Goal: Task Accomplishment & Management: Use online tool/utility

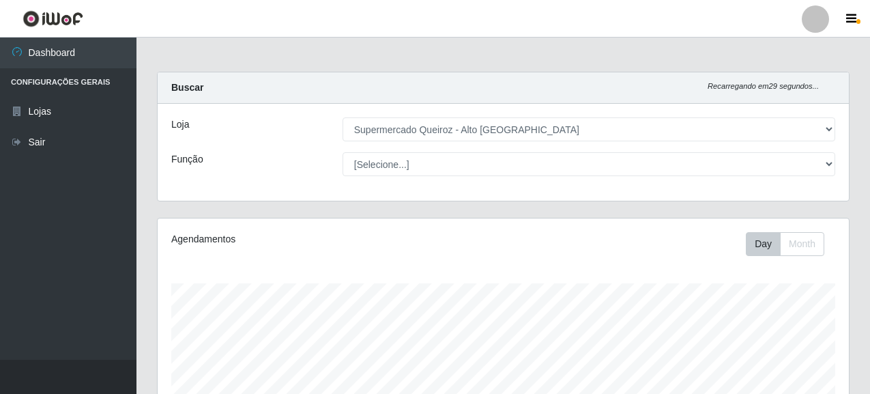
select select "496"
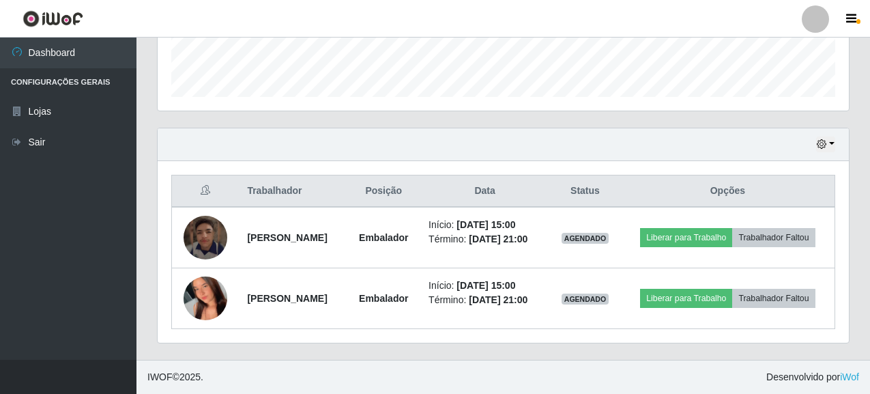
scroll to position [411, 0]
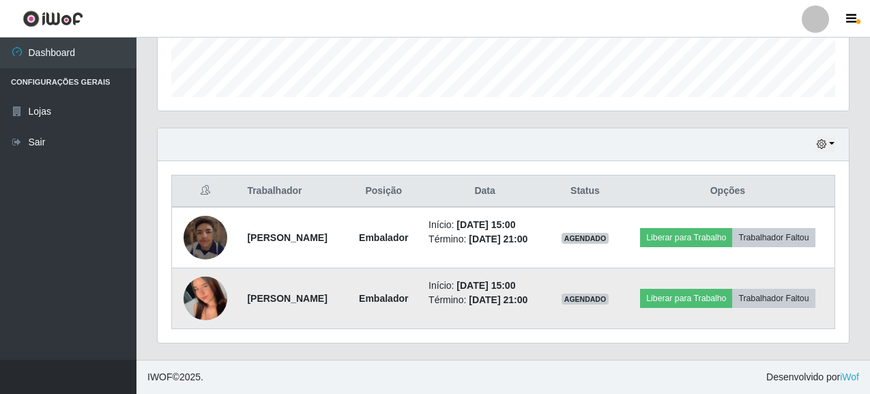
click at [201, 299] on img at bounding box center [206, 299] width 44 height 98
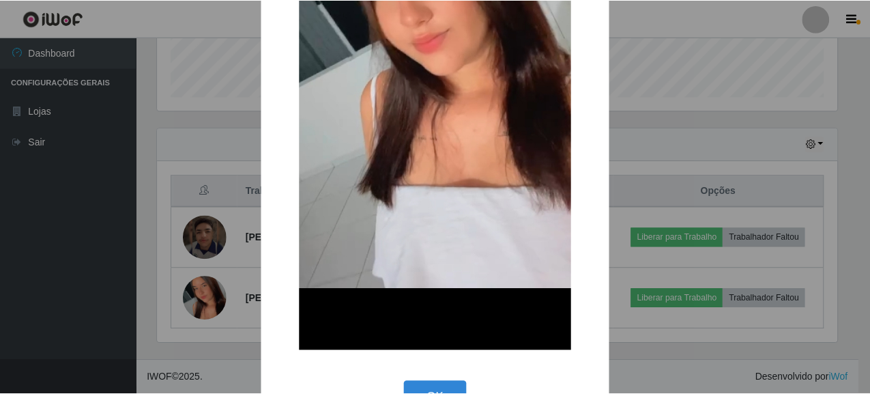
scroll to position [334, 0]
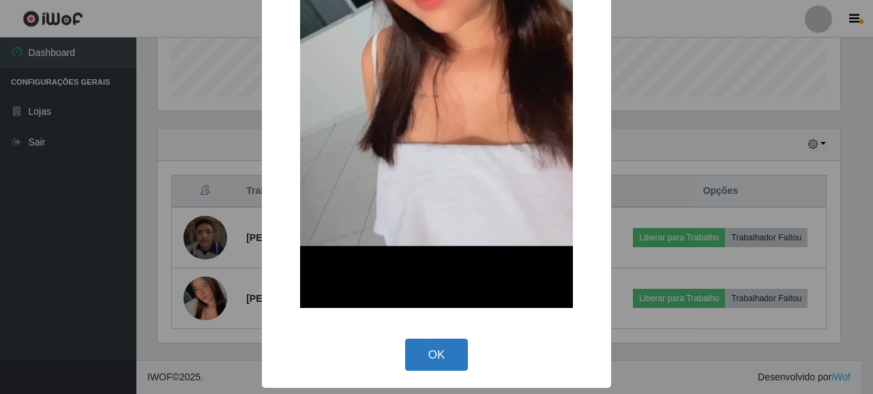
click at [439, 359] on button "OK" at bounding box center [436, 354] width 63 height 32
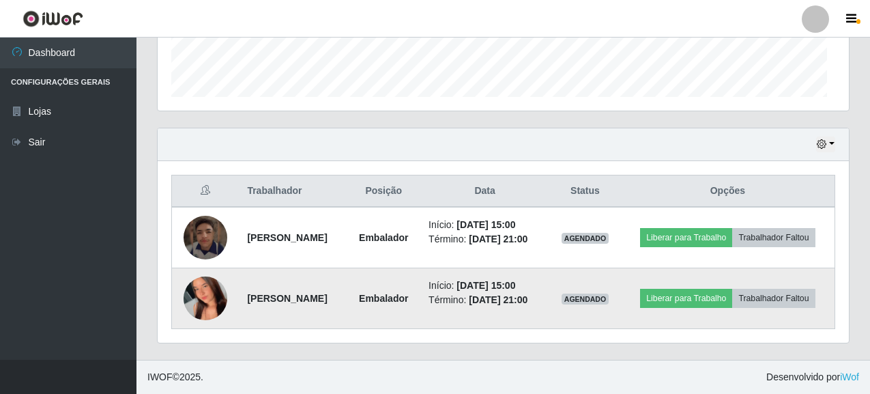
scroll to position [283, 691]
click at [732, 289] on button "Liberar para Trabalho" at bounding box center [686, 298] width 92 height 19
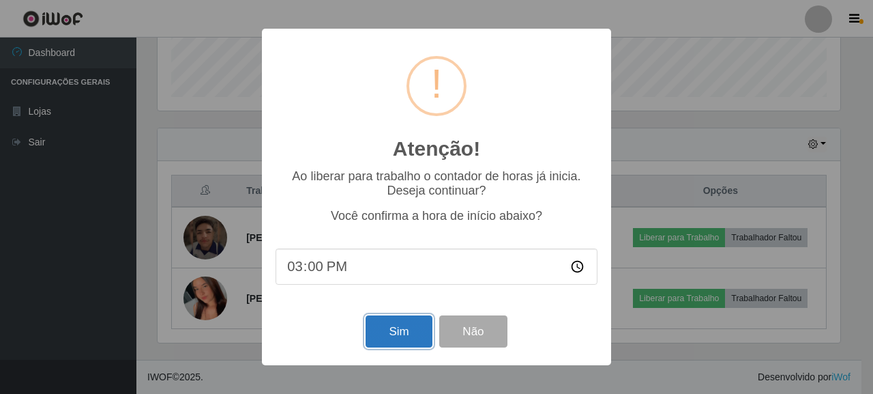
click at [409, 329] on button "Sim" at bounding box center [399, 331] width 66 height 32
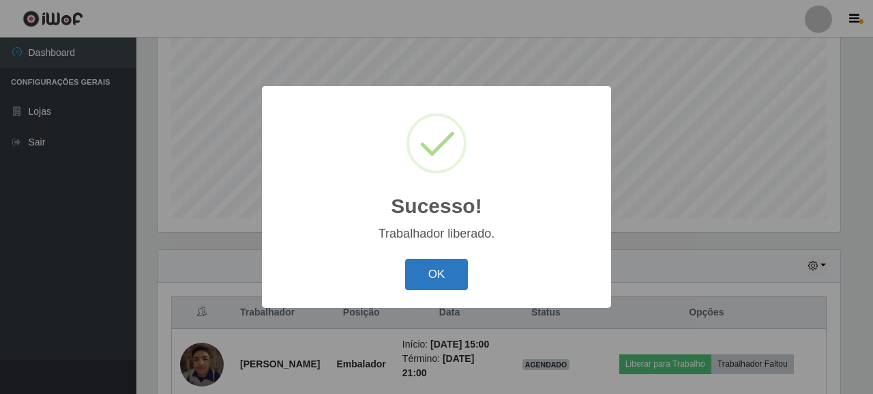
click at [437, 272] on button "OK" at bounding box center [436, 275] width 63 height 32
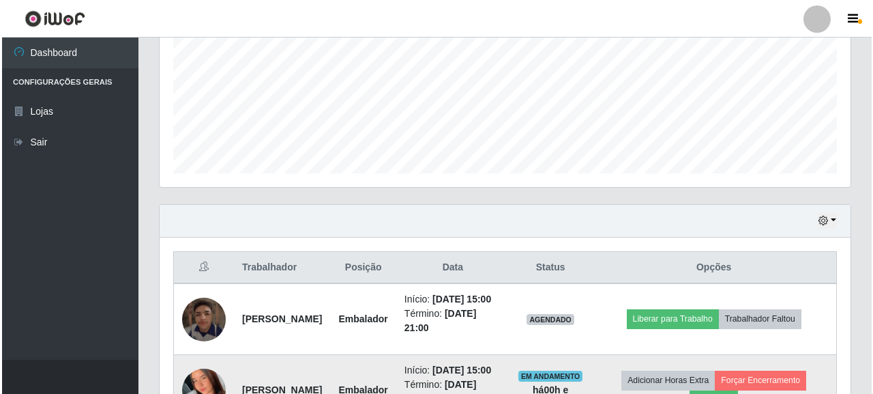
scroll to position [440, 0]
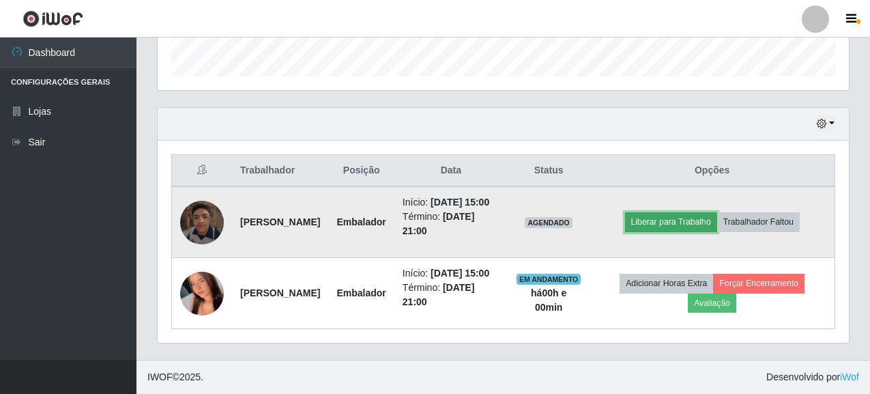
click at [705, 212] on button "Liberar para Trabalho" at bounding box center [671, 221] width 92 height 19
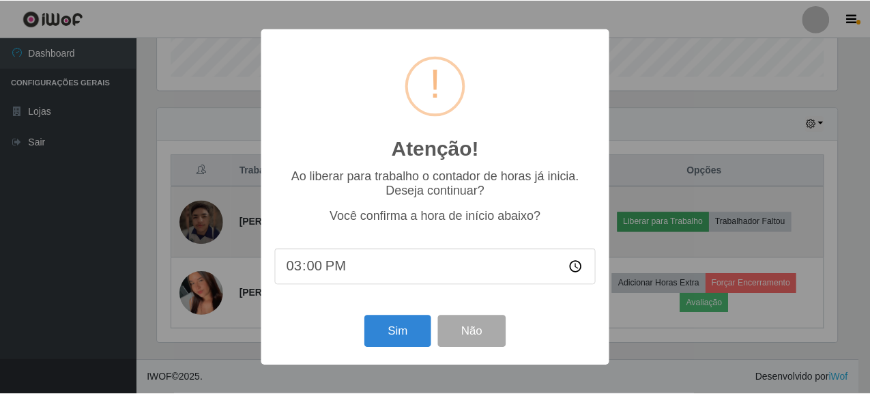
scroll to position [283, 683]
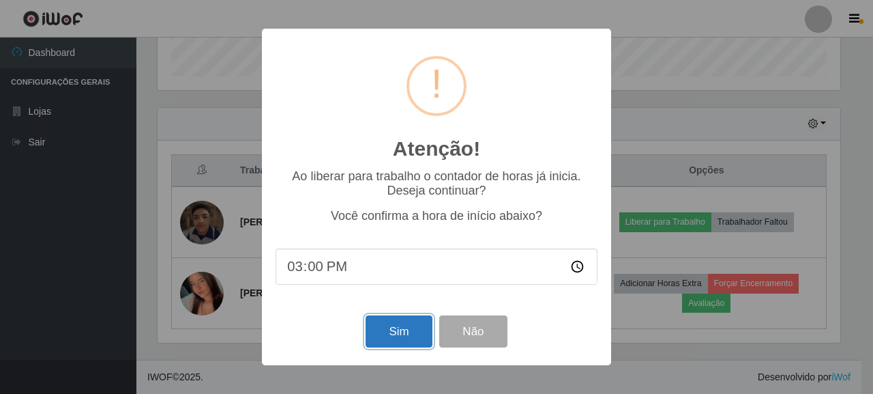
click at [405, 331] on button "Sim" at bounding box center [399, 331] width 66 height 32
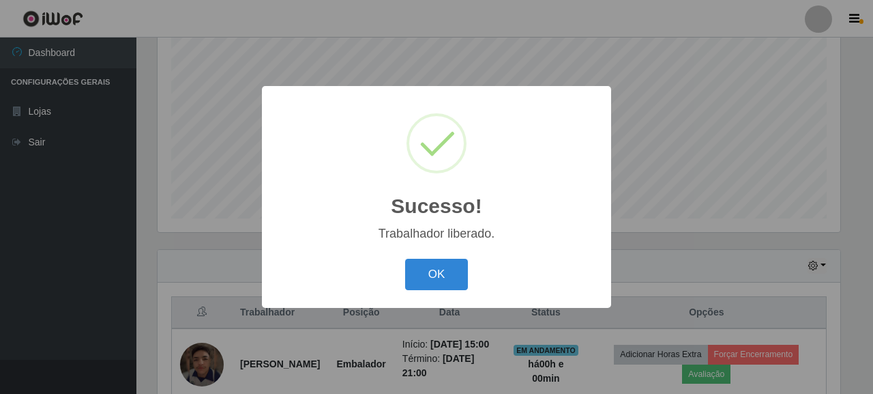
click at [437, 257] on div "OK Cancel" at bounding box center [437, 273] width 322 height 39
click at [445, 276] on button "OK" at bounding box center [436, 275] width 63 height 32
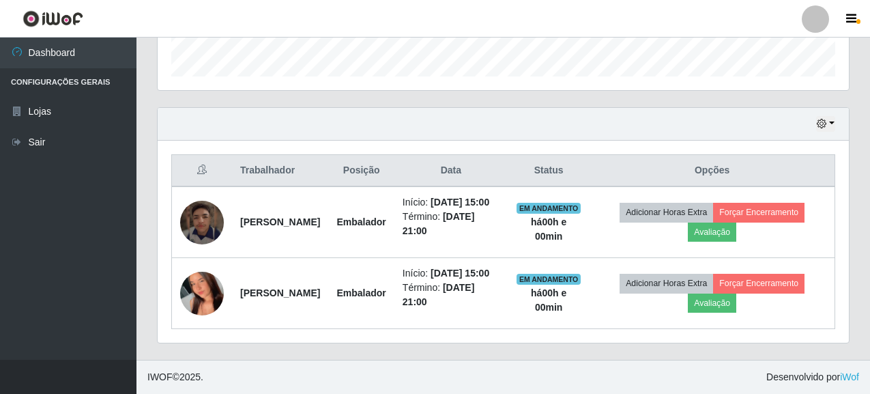
scroll to position [440, 0]
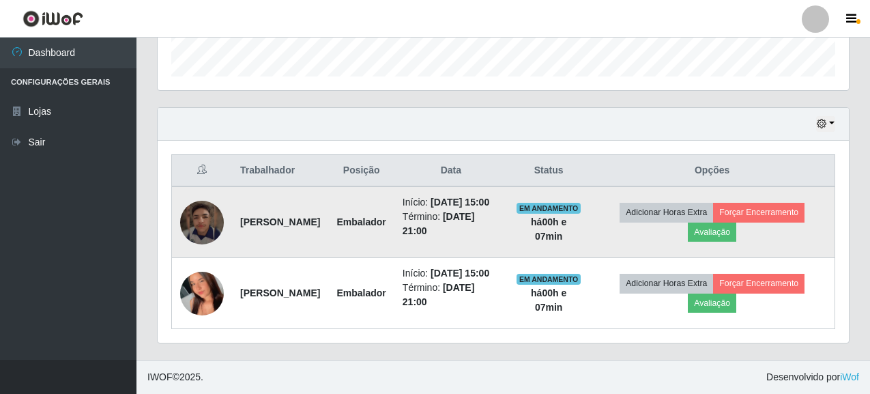
drag, startPoint x: 243, startPoint y: 192, endPoint x: 300, endPoint y: 210, distance: 60.0
click at [300, 210] on td "[PERSON_NAME]" at bounding box center [280, 222] width 96 height 72
copy strong "[PERSON_NAME]"
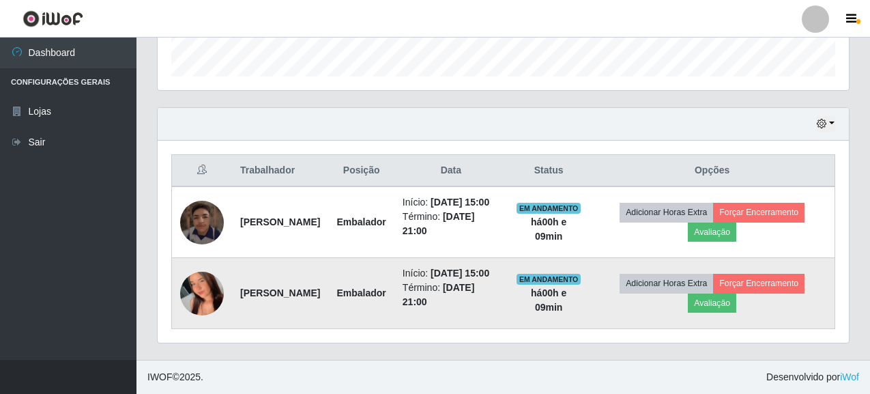
drag, startPoint x: 242, startPoint y: 276, endPoint x: 274, endPoint y: 295, distance: 37.9
click at [274, 295] on strong "[PERSON_NAME]" at bounding box center [280, 292] width 80 height 11
copy strong "[PERSON_NAME]"
click at [225, 258] on td at bounding box center [202, 293] width 61 height 71
